Goal: Find specific page/section: Find specific page/section

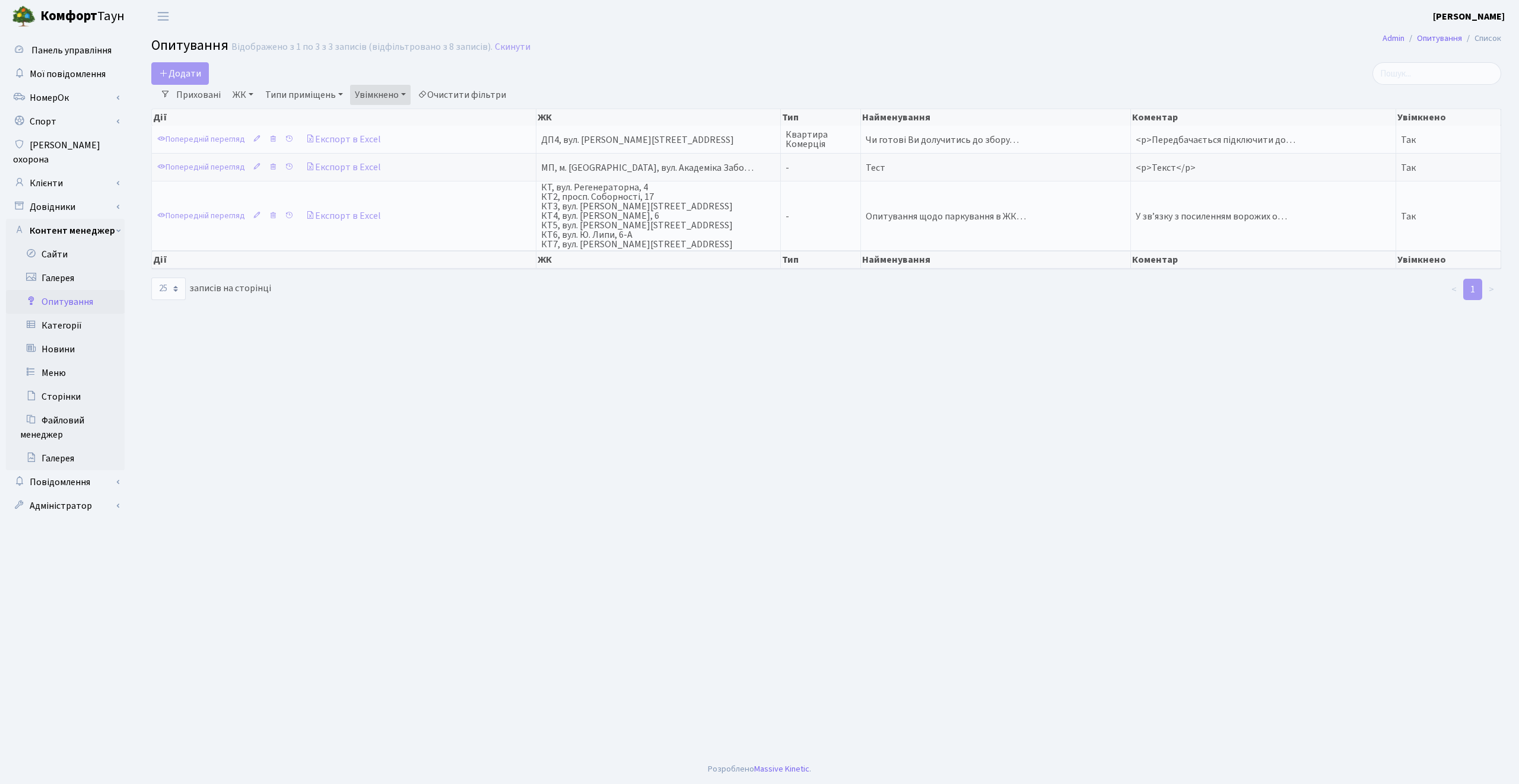
select select "25"
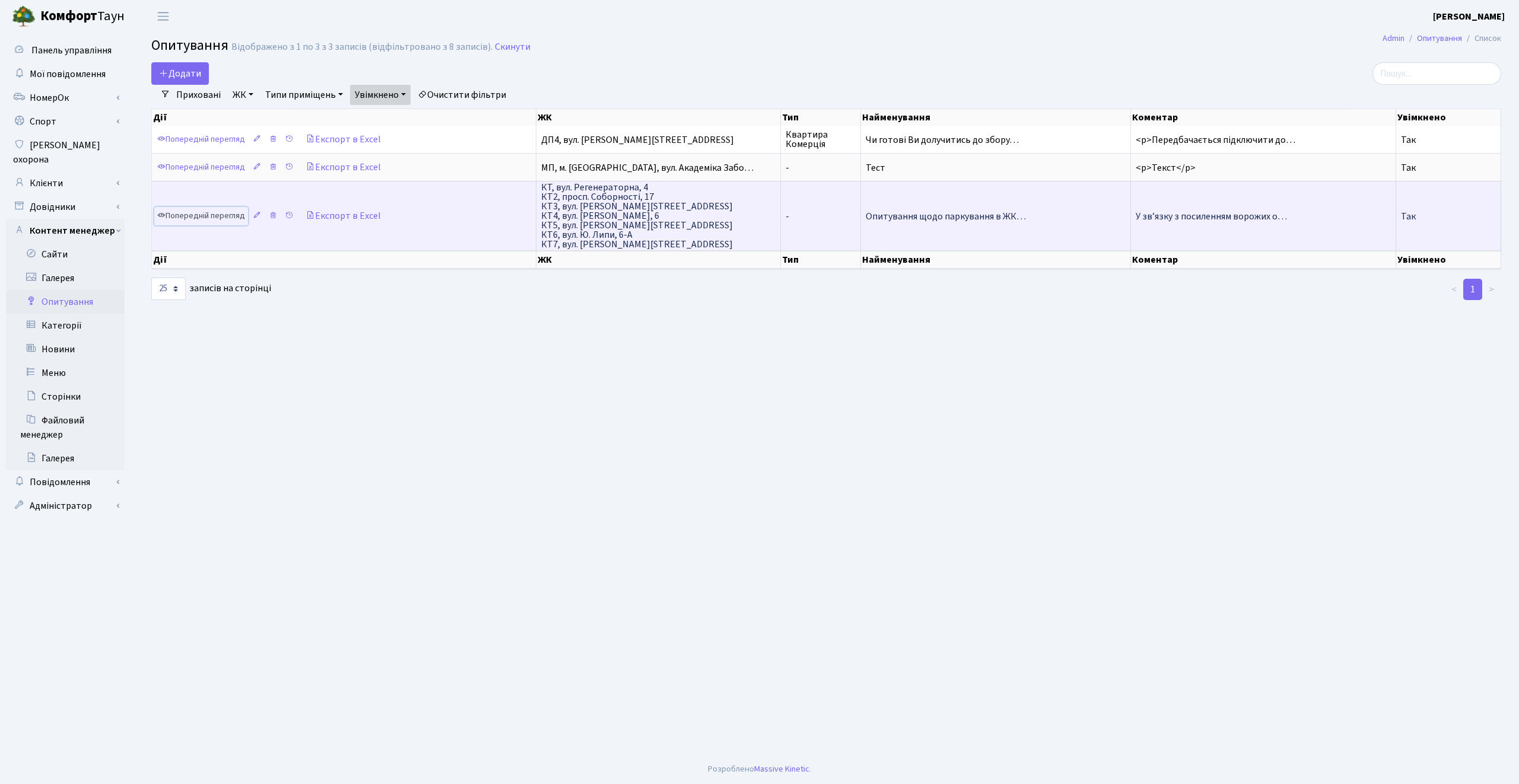
click at [212, 218] on link "Попередній перегляд" at bounding box center [201, 216] width 94 height 19
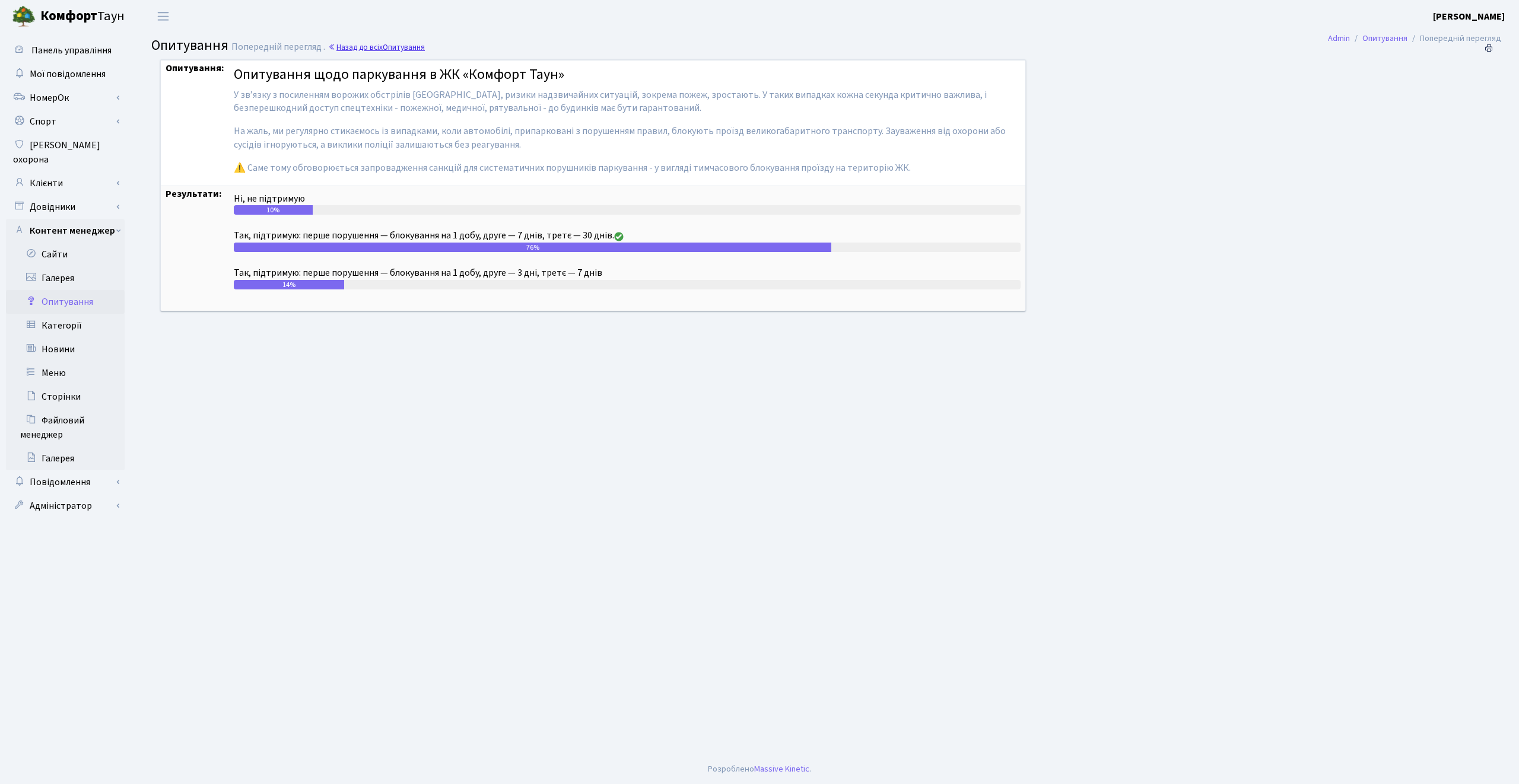
click at [383, 49] on link "Назад до всіх Опитування" at bounding box center [376, 47] width 97 height 11
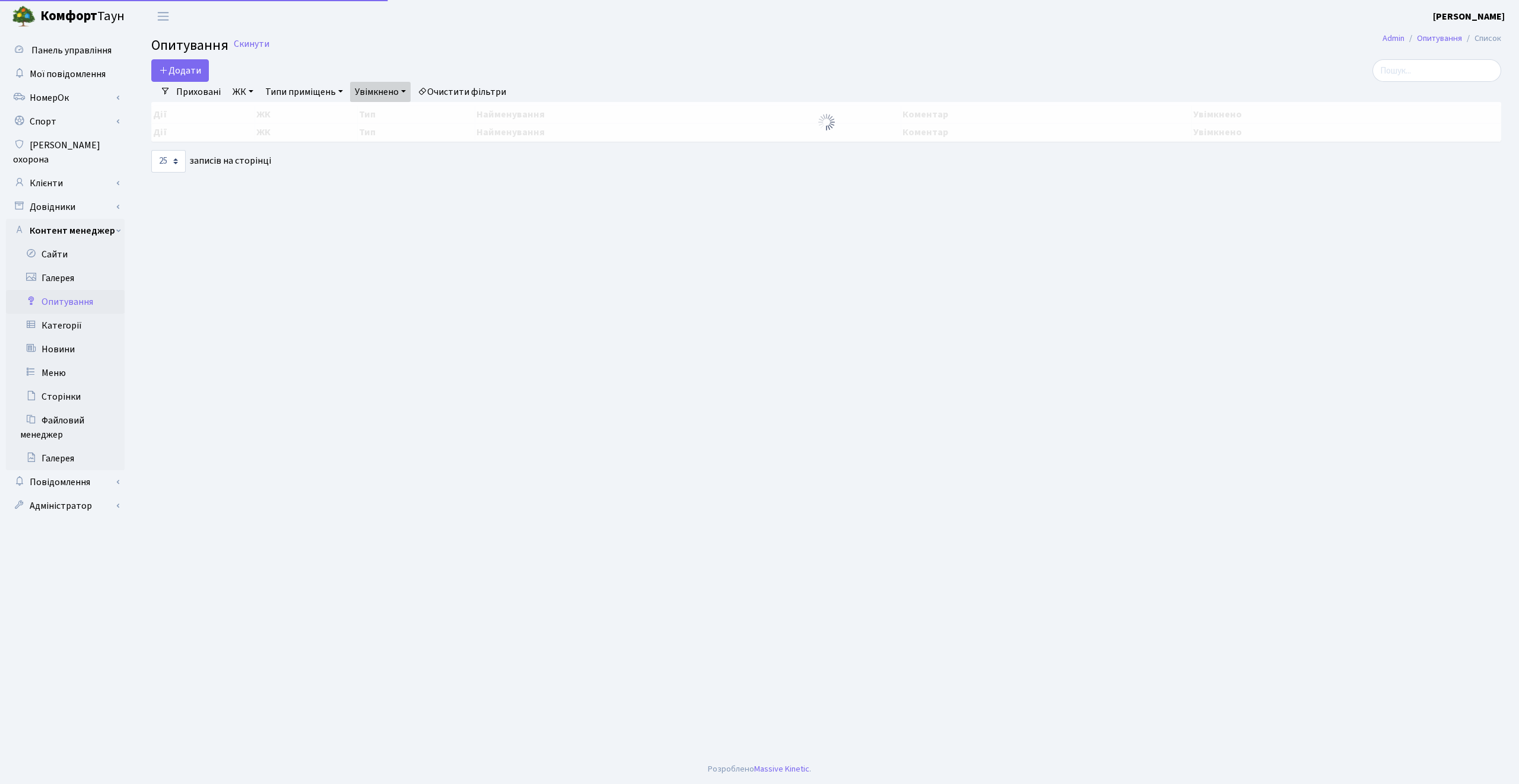
select select "25"
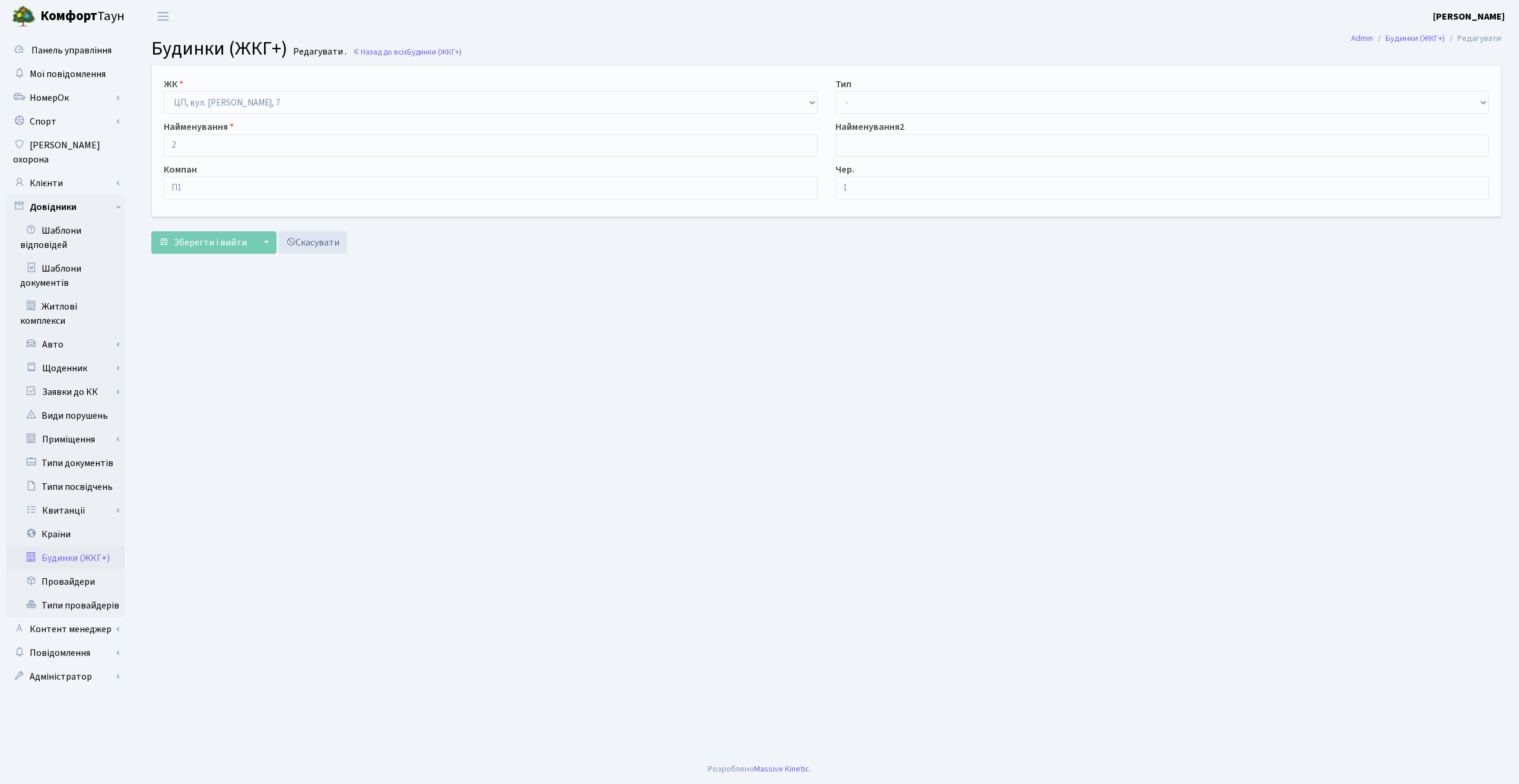
select select
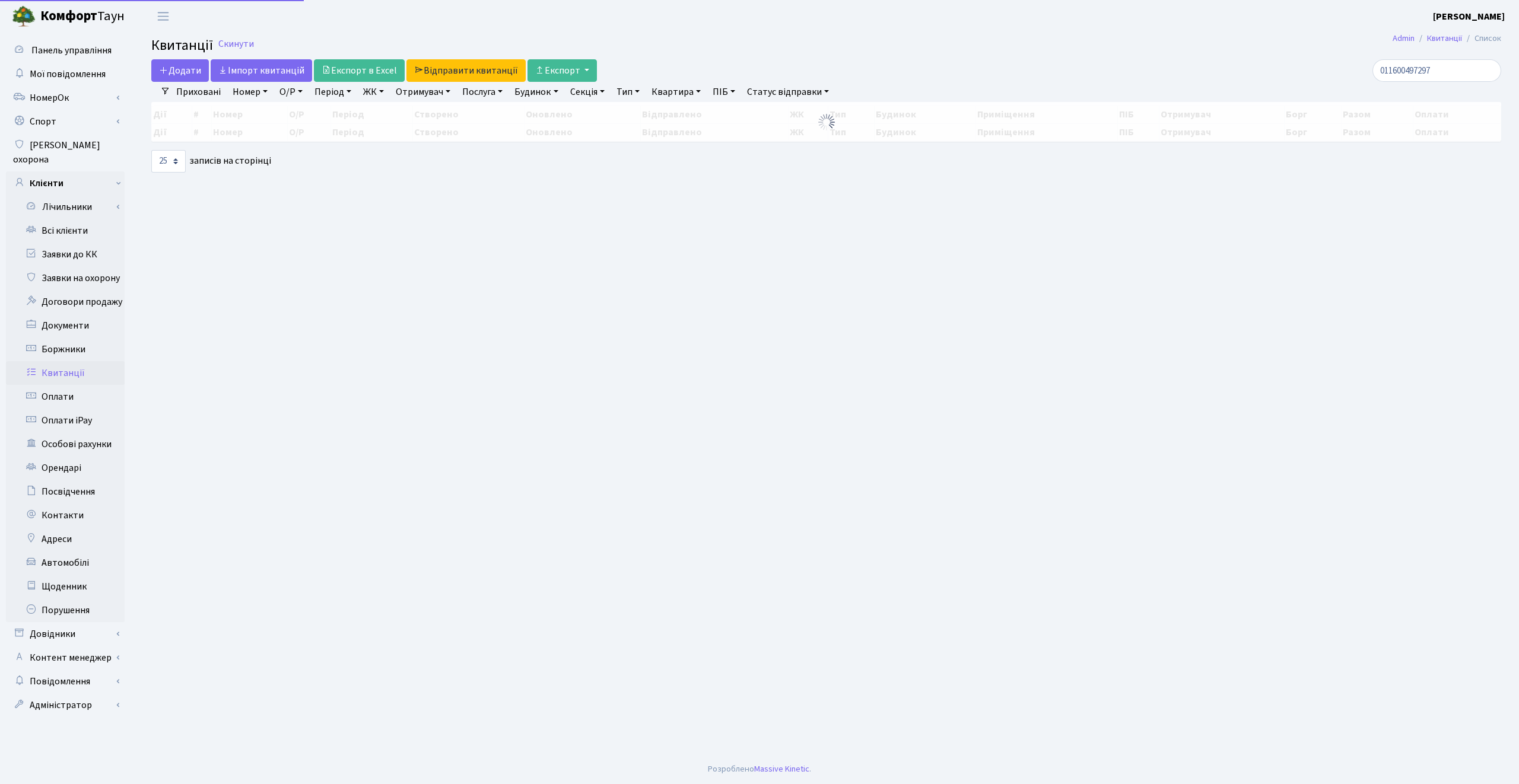
select select "25"
